Goal: Task Accomplishment & Management: Complete application form

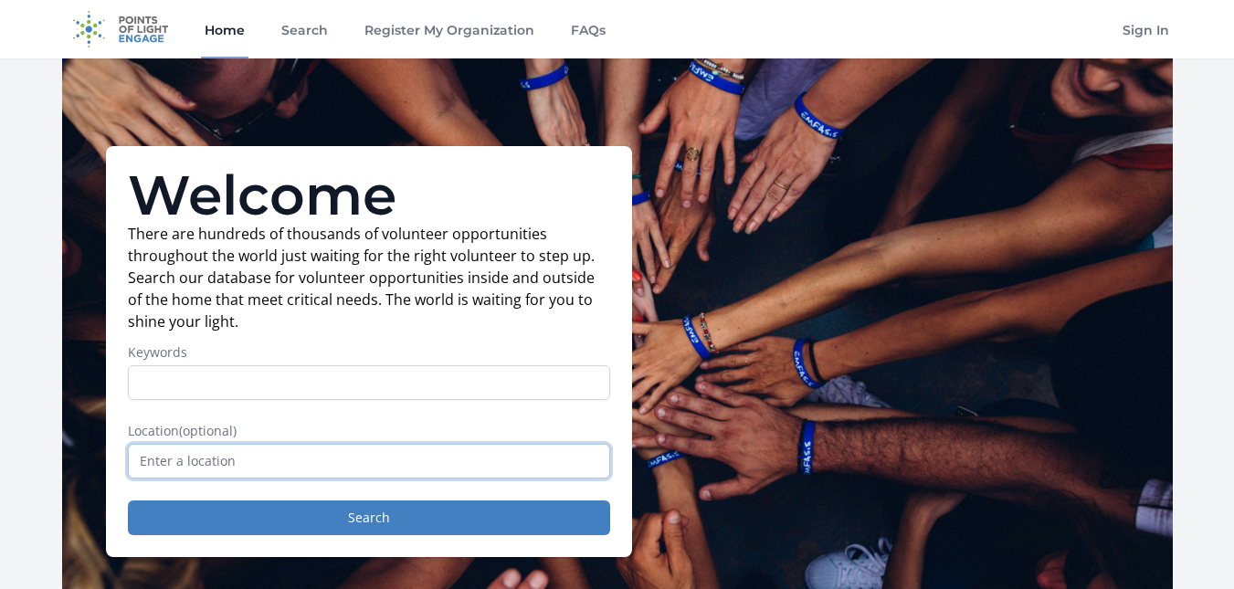
click at [307, 470] on input "text" at bounding box center [369, 461] width 482 height 35
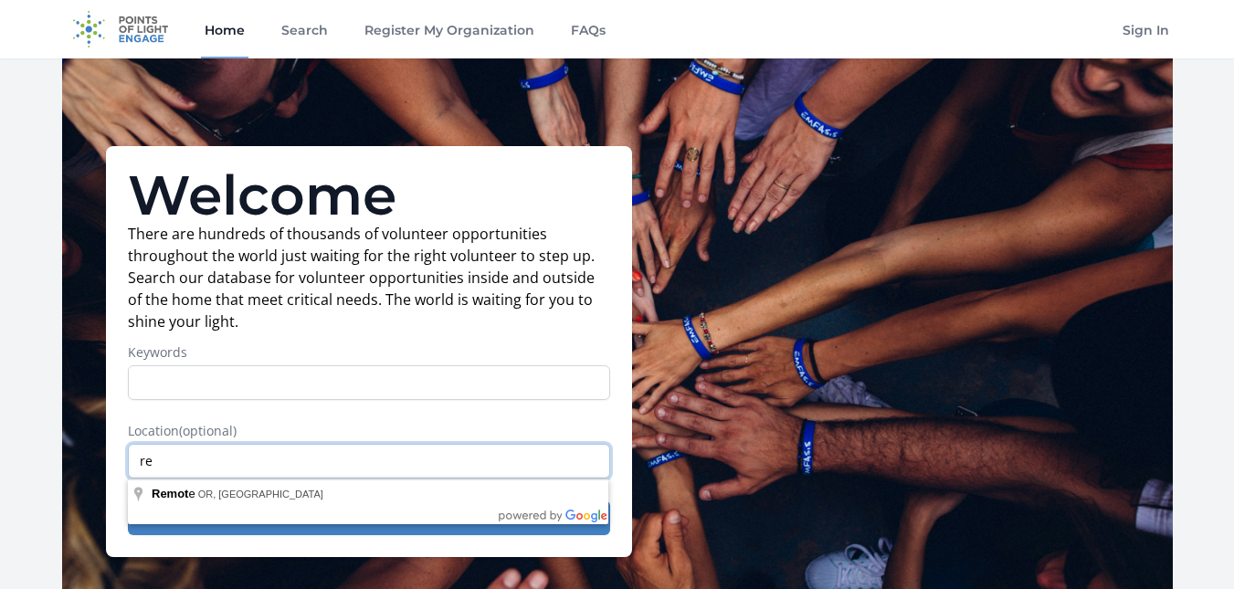
type input "r"
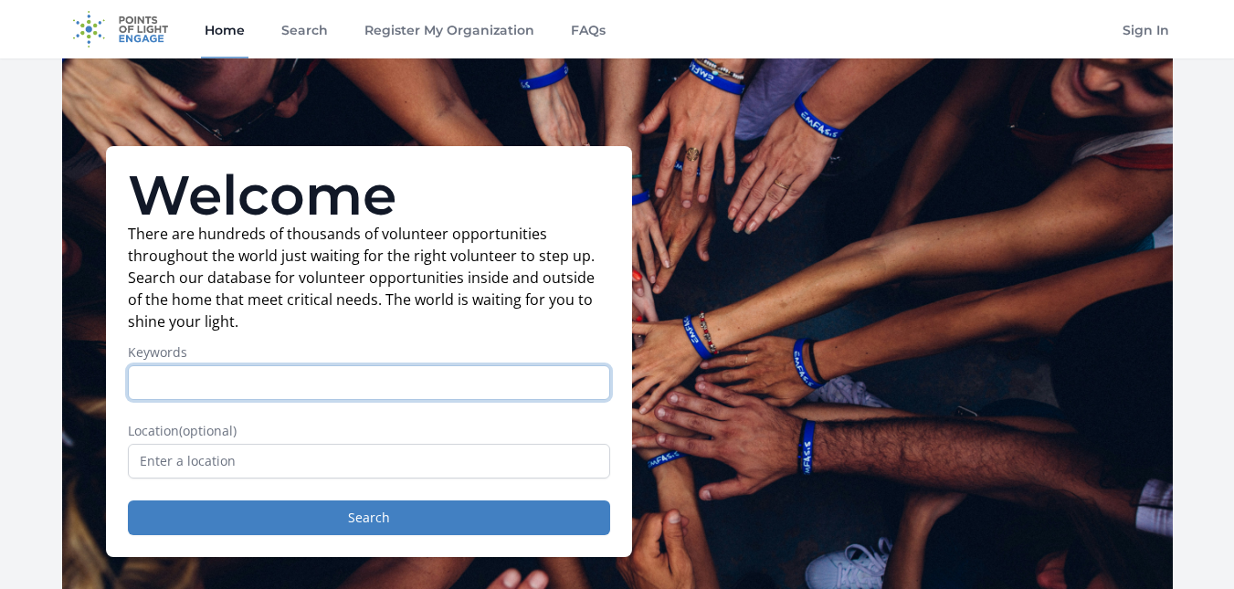
click at [312, 387] on input "Keywords" at bounding box center [369, 382] width 482 height 35
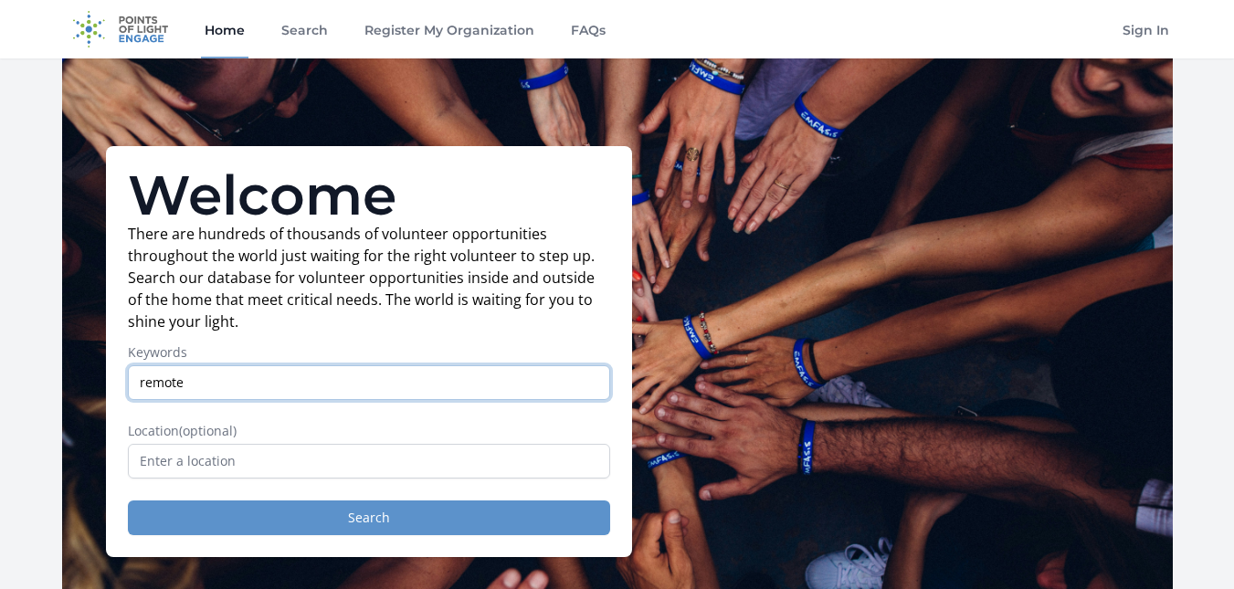
type input "remote"
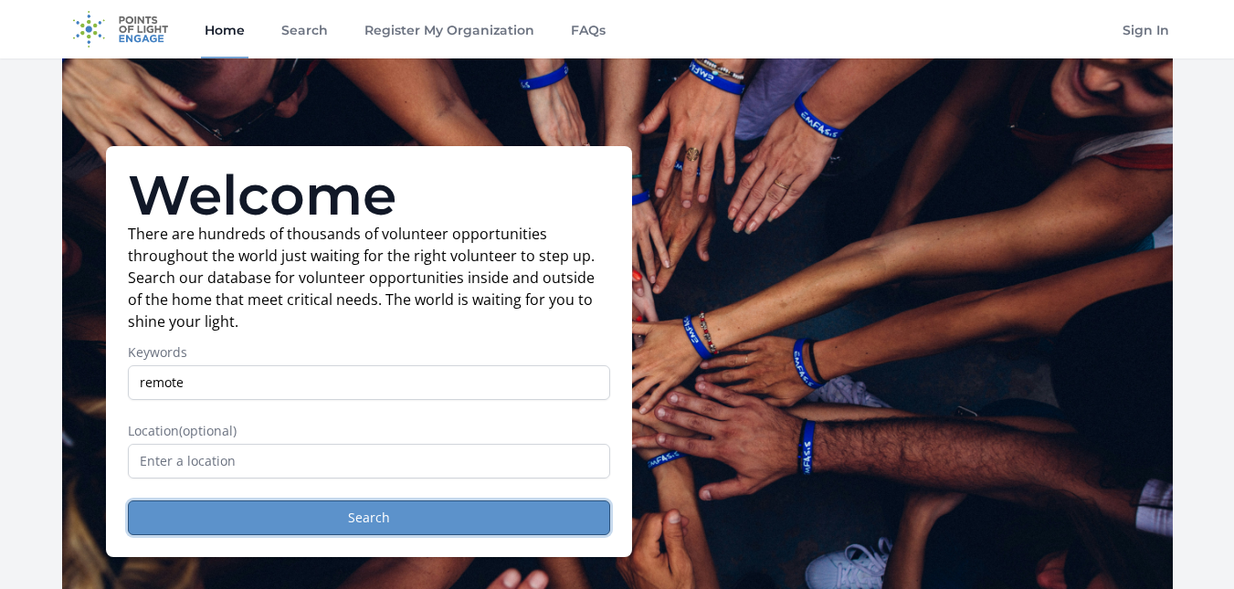
click at [375, 528] on button "Search" at bounding box center [369, 518] width 482 height 35
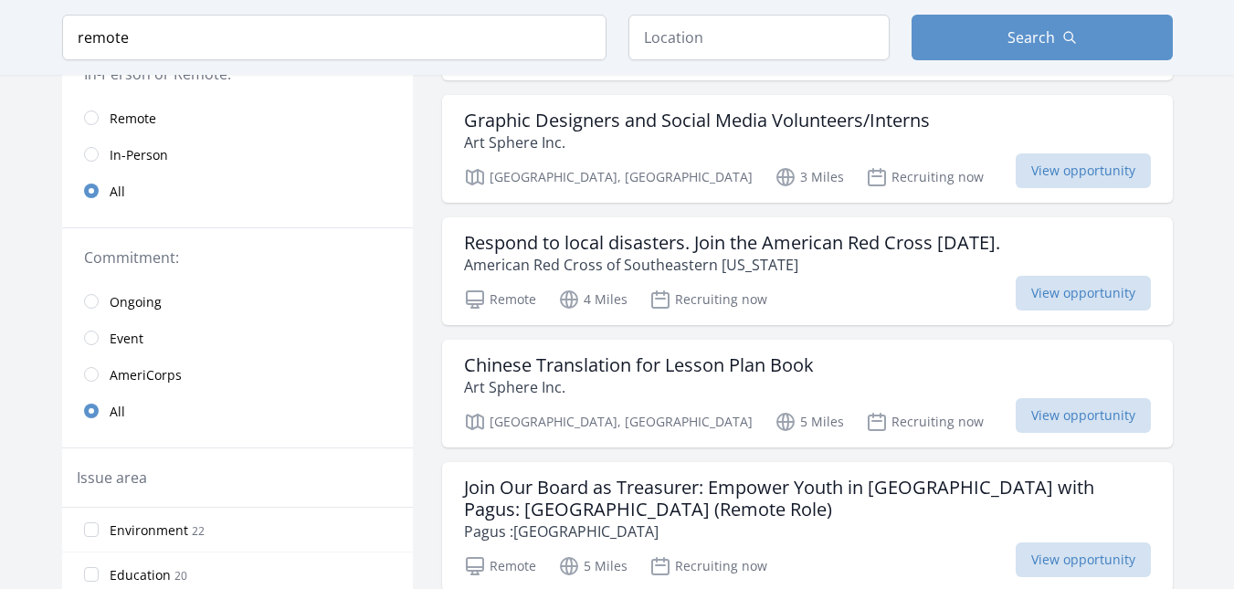
scroll to position [301, 0]
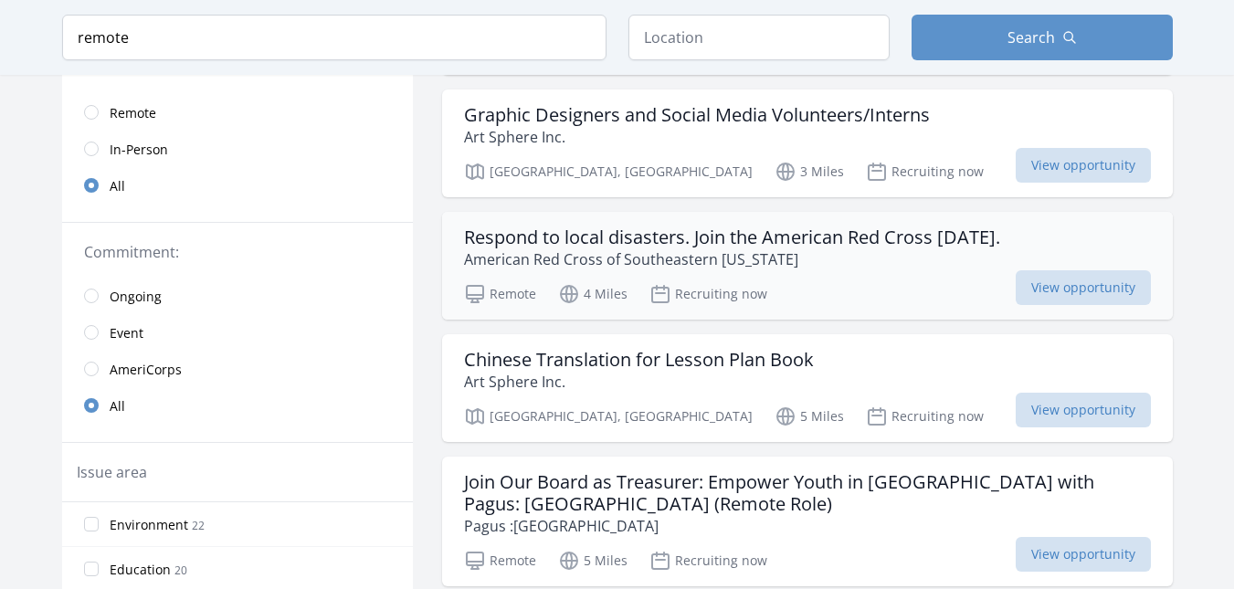
click at [908, 284] on div "Remote 4 Miles Recruiting now View opportunity" at bounding box center [807, 291] width 687 height 27
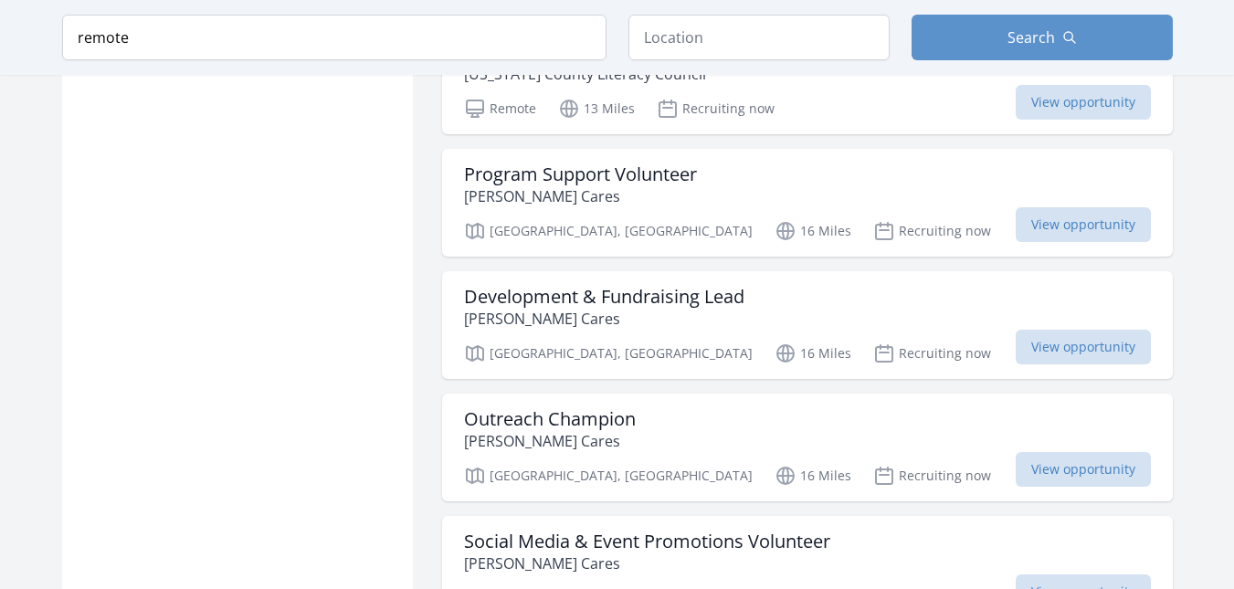
scroll to position [2069, 0]
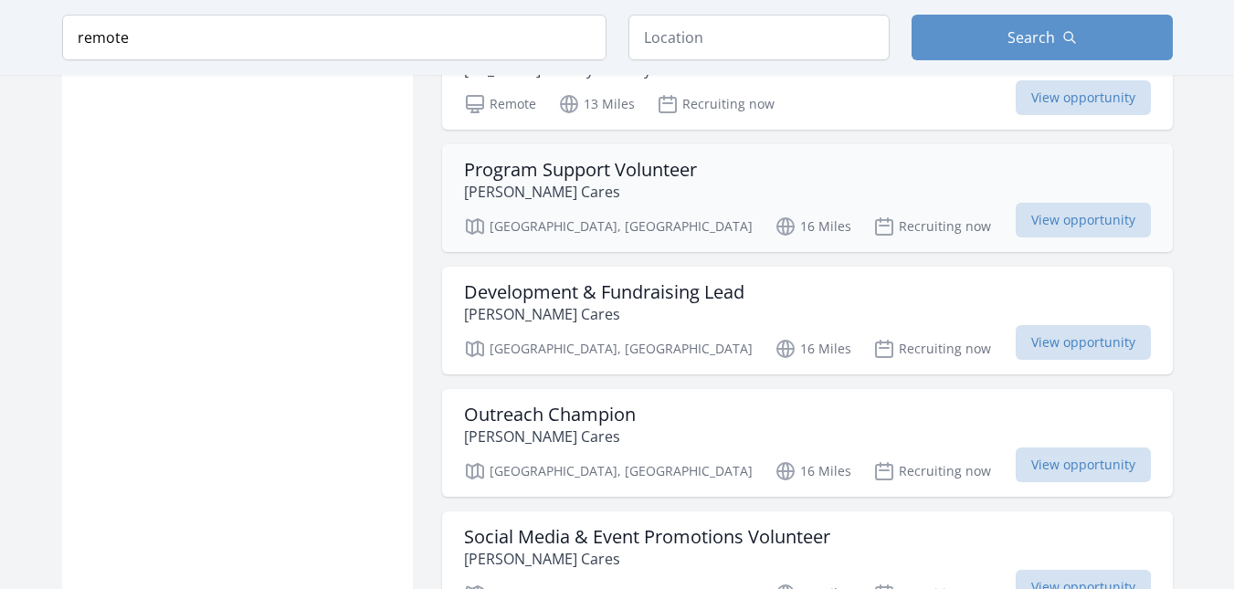
click at [847, 178] on div "Program Support Volunteer Sauers Cares" at bounding box center [807, 181] width 687 height 44
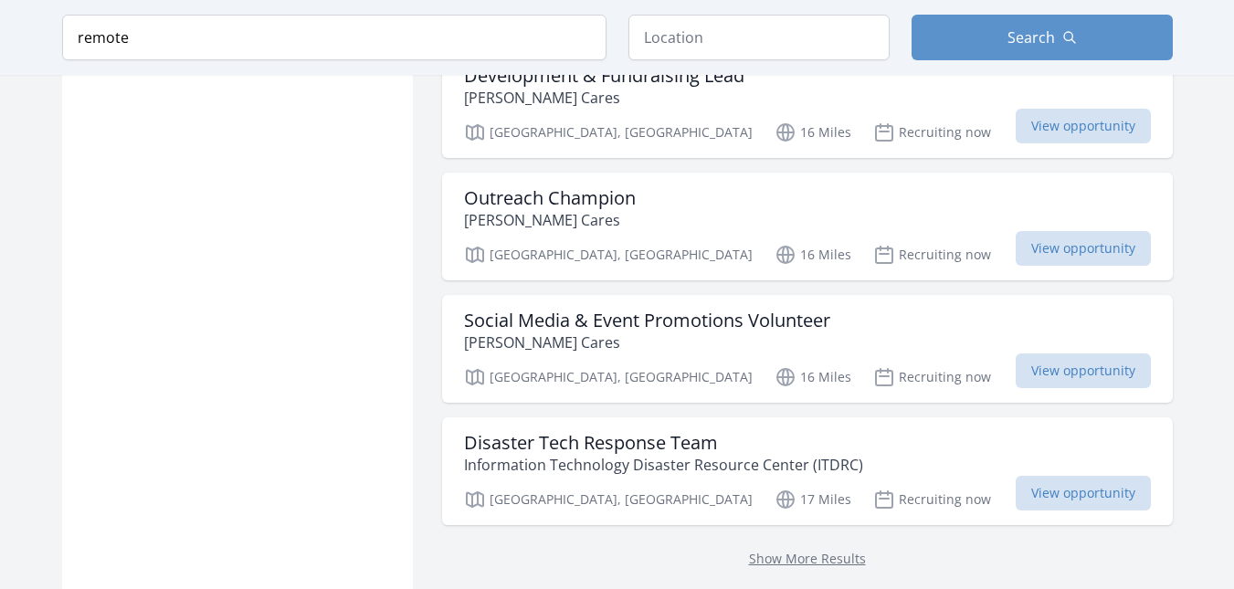
scroll to position [2454, 0]
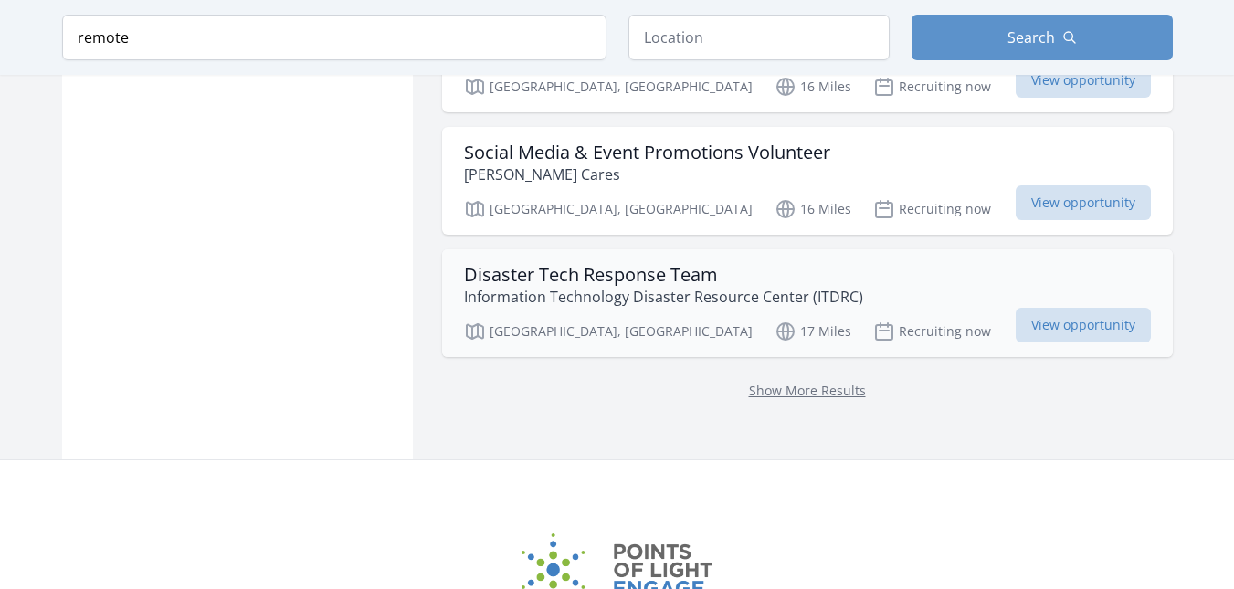
click at [876, 275] on div "Disaster Tech Response Team Information Technology Disaster Resource Center (IT…" at bounding box center [807, 286] width 687 height 44
click at [890, 275] on div "Disaster Tech Response Team Information Technology Disaster Resource Center (IT…" at bounding box center [807, 286] width 687 height 44
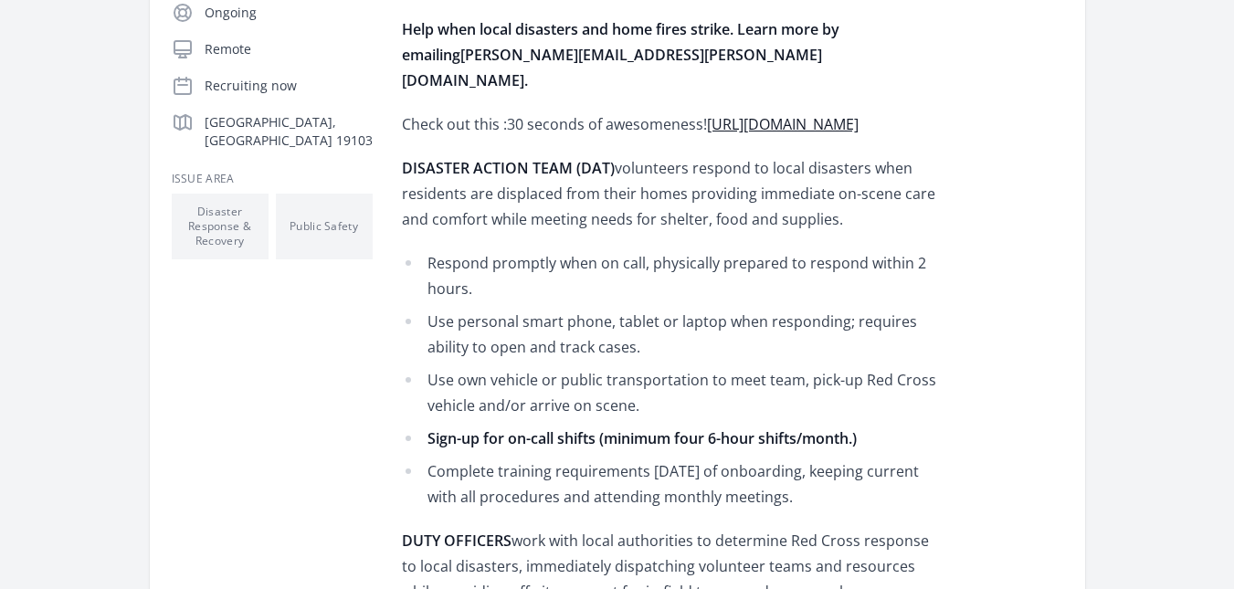
scroll to position [410, 0]
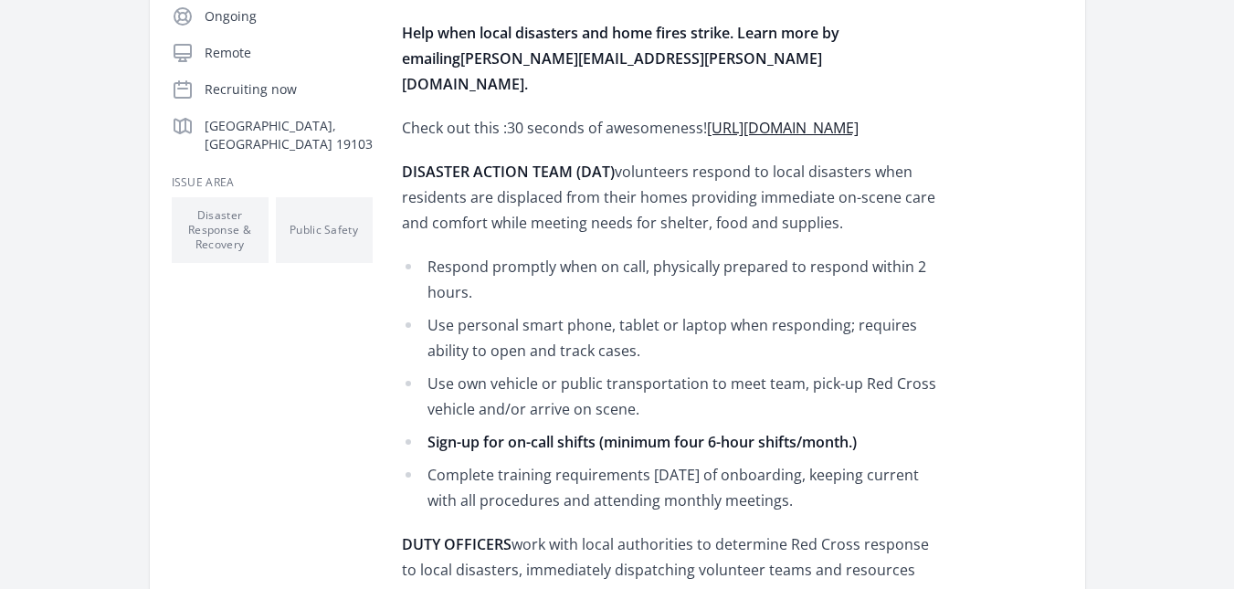
drag, startPoint x: 1242, startPoint y: 215, endPoint x: 1247, endPoint y: 188, distance: 26.9
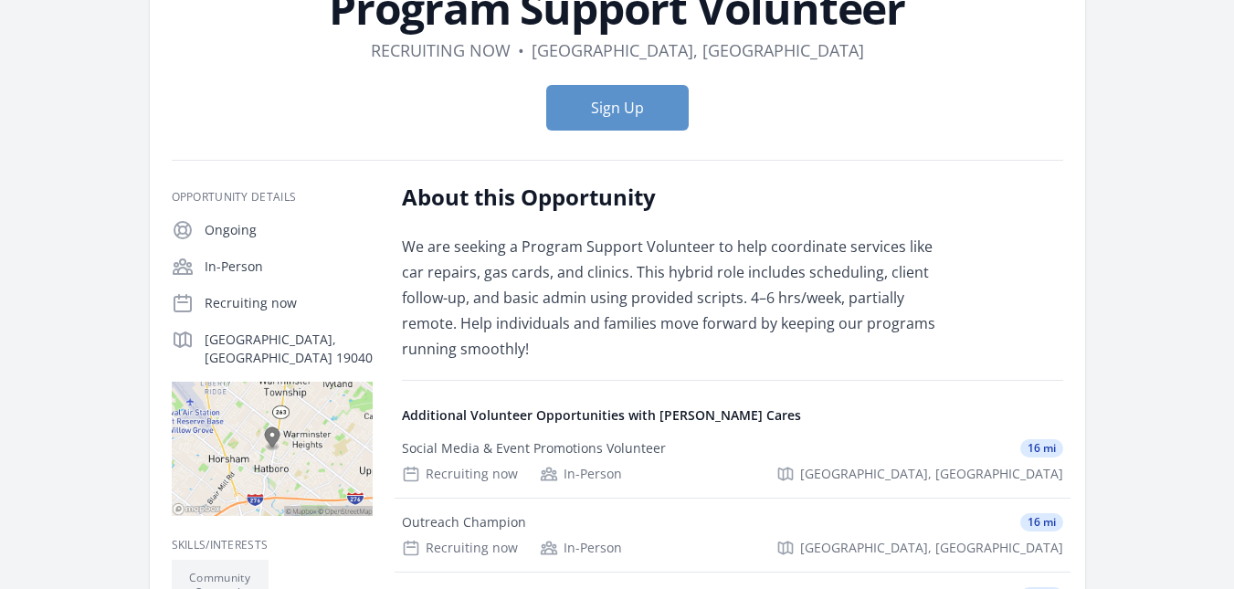
scroll to position [155, 0]
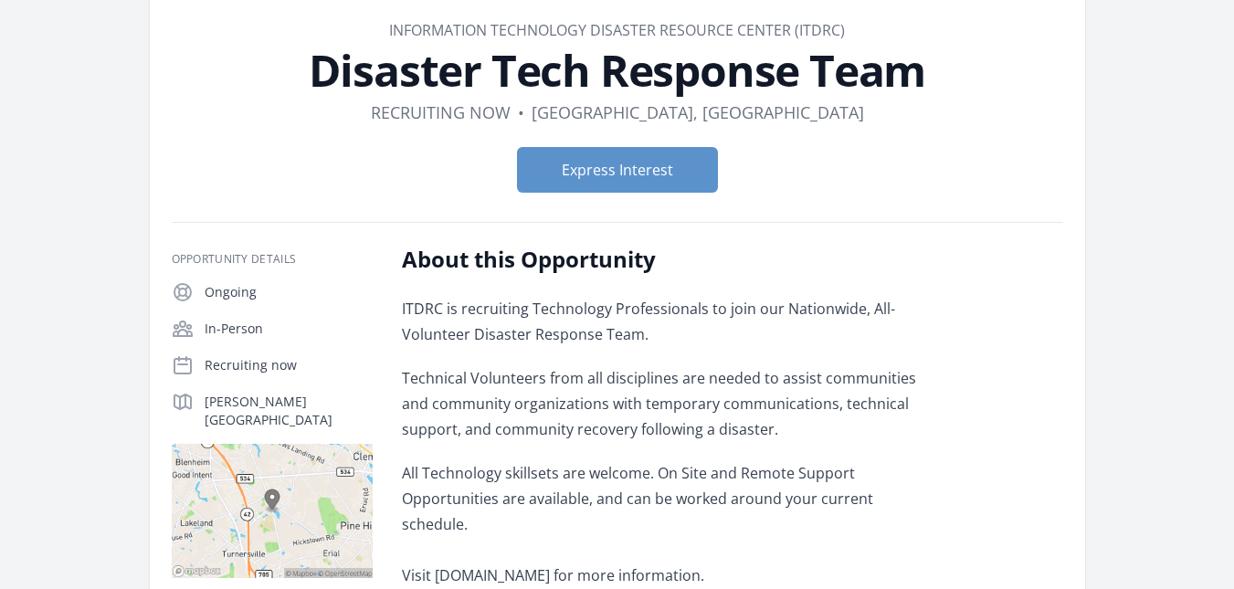
scroll to position [89, 0]
